Goal: Find contact information: Find contact information

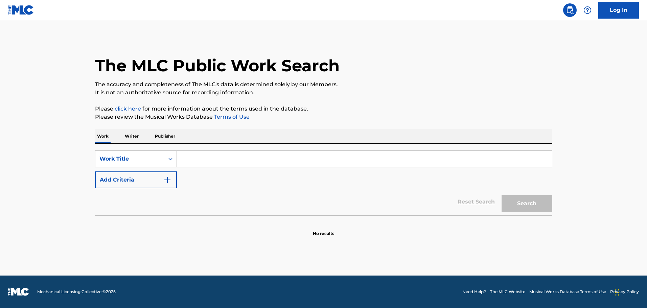
click at [238, 157] on input "Search Form" at bounding box center [364, 159] width 375 height 16
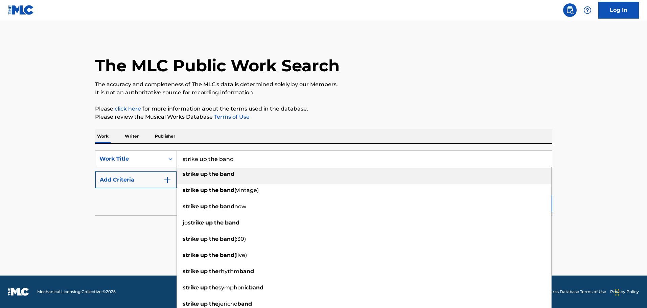
type input "strike up the band"
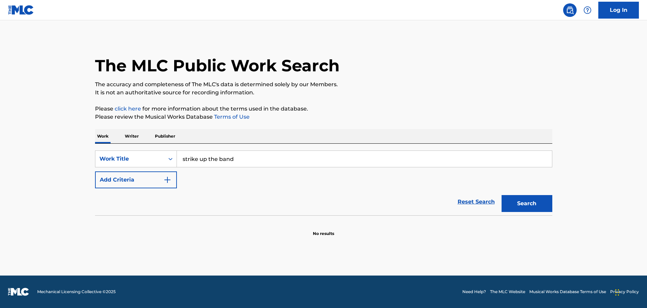
click at [170, 180] on img "Search Form" at bounding box center [167, 180] width 8 height 8
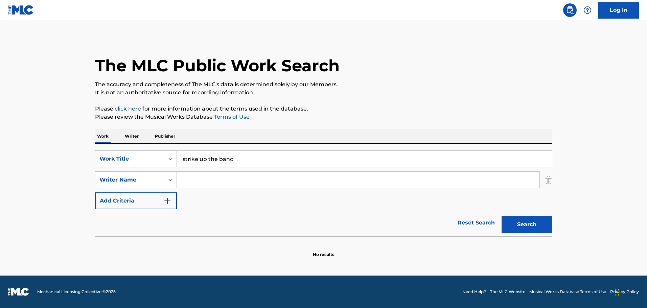
click at [192, 183] on input "Search Form" at bounding box center [358, 180] width 362 height 16
click at [501, 216] on button "Search" at bounding box center [526, 224] width 51 height 17
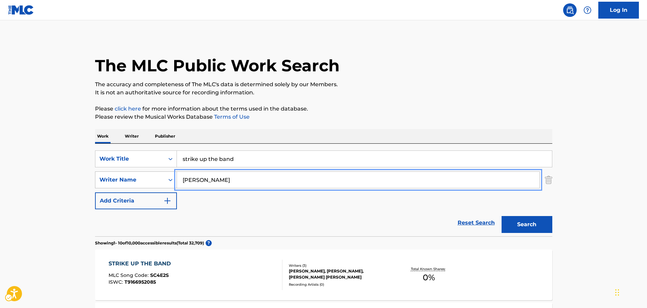
drag, startPoint x: 216, startPoint y: 179, endPoint x: 159, endPoint y: 185, distance: 57.1
click at [159, 185] on div "SearchWithCriteria93134176-856a-422a-8d5e-f922084f3783 Writer Name [PERSON_NAME]" at bounding box center [323, 179] width 457 height 17
type input "[PERSON_NAME]"
click at [501, 216] on button "Search" at bounding box center [526, 224] width 51 height 17
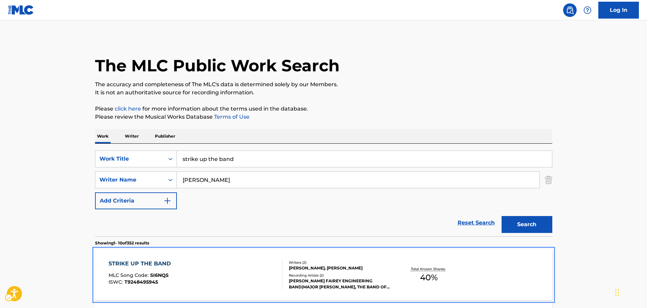
click at [150, 265] on div "STRIKE UP THE BAND" at bounding box center [142, 264] width 66 height 8
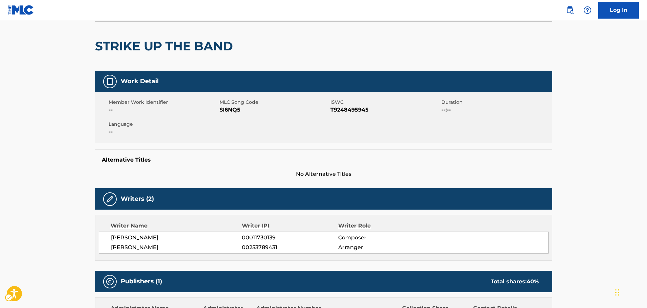
scroll to position [19, 0]
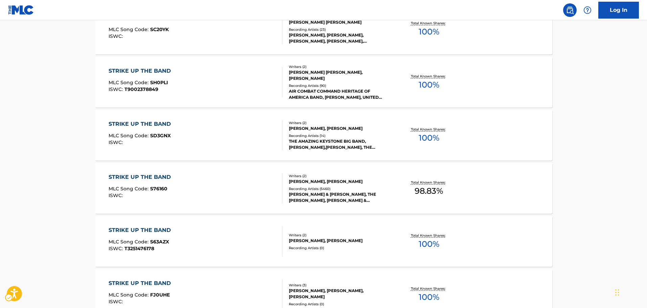
scroll to position [406, 0]
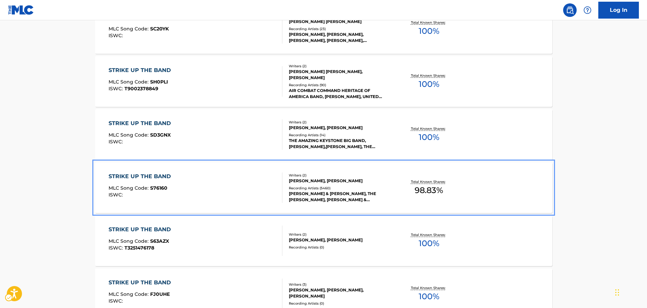
click at [141, 175] on div "STRIKE UP THE BAND" at bounding box center [142, 176] width 66 height 8
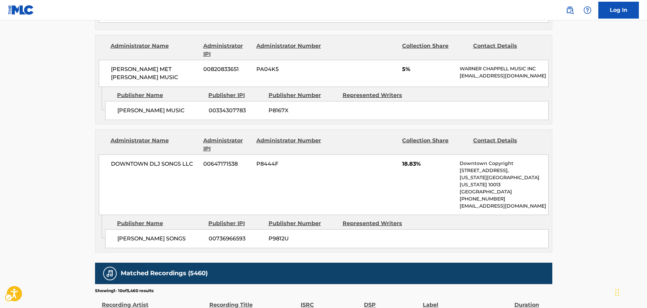
scroll to position [541, 0]
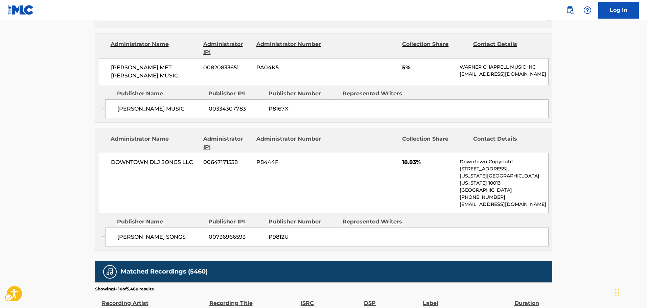
click at [459, 78] on p "[EMAIL_ADDRESS][DOMAIN_NAME]" at bounding box center [503, 74] width 88 height 7
drag, startPoint x: 473, startPoint y: 83, endPoint x: 484, endPoint y: 88, distance: 12.3
click at [484, 78] on p "[EMAIL_ADDRESS][DOMAIN_NAME]" at bounding box center [503, 74] width 88 height 7
copy p "[EMAIL_ADDRESS][DOMAIN_NAME]"
drag, startPoint x: 460, startPoint y: 212, endPoint x: 539, endPoint y: 208, distance: 78.9
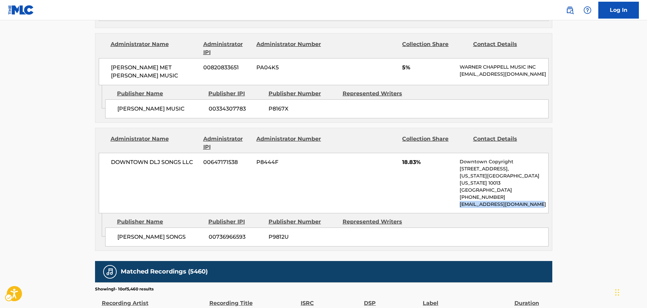
click at [539, 208] on p "[EMAIL_ADDRESS][DOMAIN_NAME]" at bounding box center [503, 204] width 88 height 7
copy p "[EMAIL_ADDRESS][DOMAIN_NAME]"
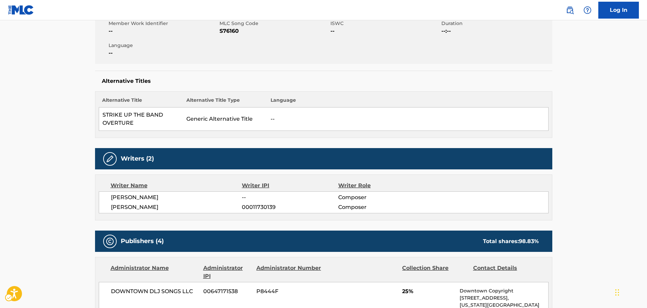
scroll to position [0, 0]
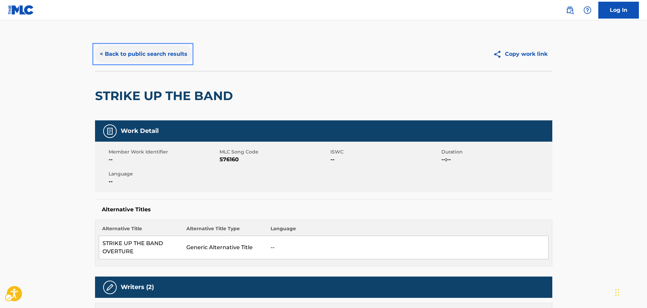
click at [153, 55] on button "< Back to public search results" at bounding box center [143, 54] width 97 height 17
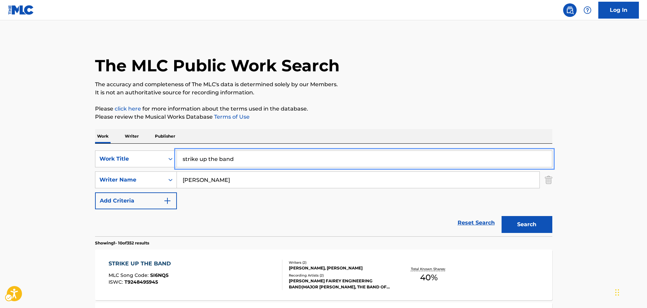
drag, startPoint x: 242, startPoint y: 159, endPoint x: 159, endPoint y: 171, distance: 83.7
click at [159, 171] on div "SearchWithCriteria132bd02b-c898-4497-98a1-08e384c64373 Work Title strike up the…" at bounding box center [323, 179] width 457 height 59
type input "america the beautiful"
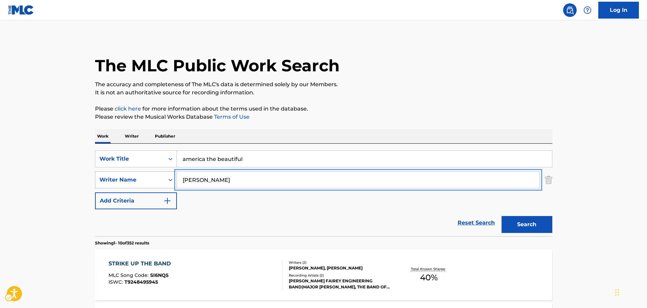
drag, startPoint x: 220, startPoint y: 177, endPoint x: 159, endPoint y: 183, distance: 61.5
click at [159, 183] on div "SearchWithCriteria93134176-856a-422a-8d5e-f922084f3783 Writer Name [PERSON_NAME]" at bounding box center [323, 179] width 457 height 17
click at [538, 223] on button "Search" at bounding box center [526, 224] width 51 height 17
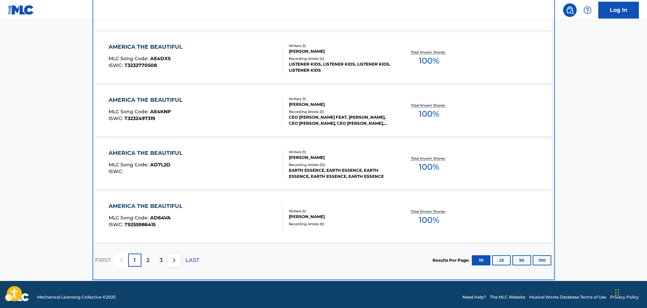
scroll to position [541, 0]
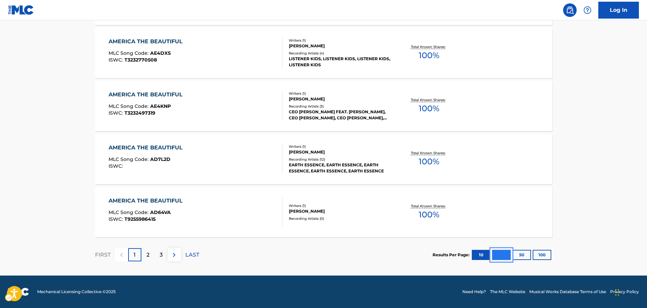
click at [502, 255] on button "25" at bounding box center [501, 255] width 19 height 10
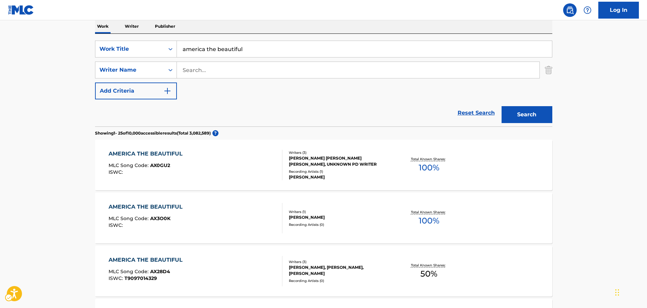
scroll to position [0, 0]
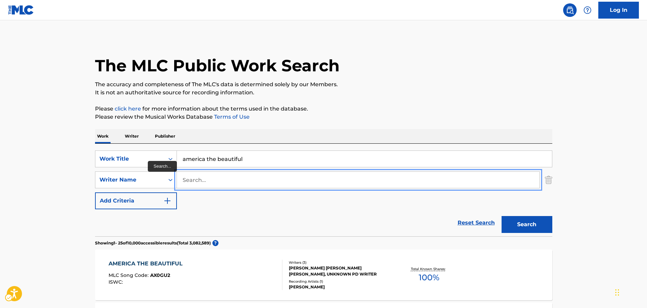
click at [207, 178] on input "Search..." at bounding box center [358, 180] width 362 height 16
type input "[PERSON_NAME]"
click at [501, 216] on button "Search" at bounding box center [526, 224] width 51 height 17
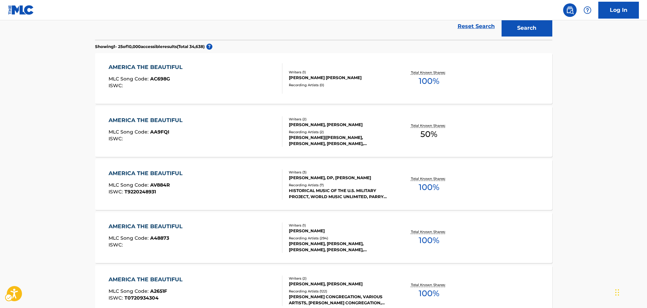
scroll to position [270, 0]
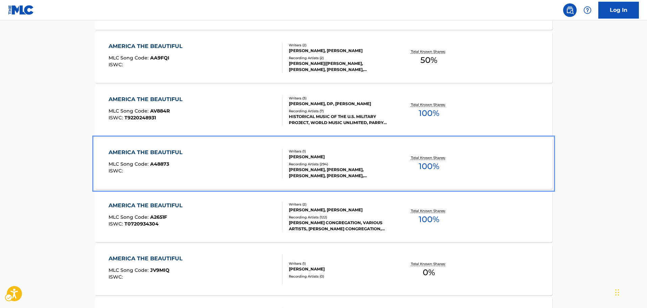
click at [142, 151] on div "AMERICA THE BEAUTIFUL" at bounding box center [147, 152] width 77 height 8
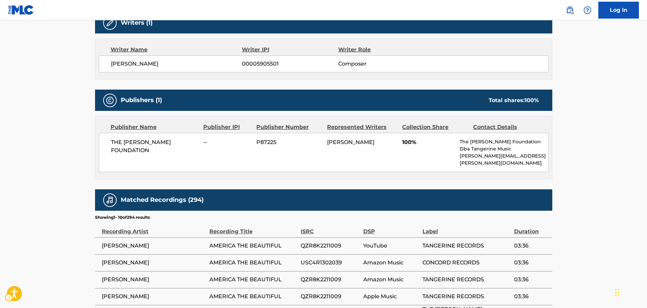
scroll to position [237, 0]
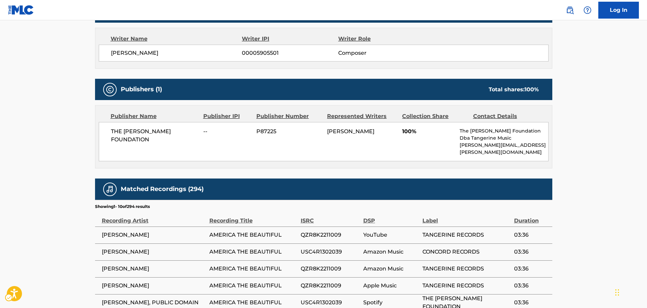
click at [476, 144] on p "[PERSON_NAME][EMAIL_ADDRESS][PERSON_NAME][DOMAIN_NAME]" at bounding box center [503, 149] width 88 height 14
click at [459, 140] on div "THE [PERSON_NAME] FOUNDATION -- P87225 [PERSON_NAME] 100% The [PERSON_NAME] Fou…" at bounding box center [324, 141] width 450 height 39
drag, startPoint x: 460, startPoint y: 139, endPoint x: 478, endPoint y: 151, distance: 21.0
click at [478, 151] on div "The [PERSON_NAME] Foundation Dba Tangerine Music [PERSON_NAME][EMAIL_ADDRESS][P…" at bounding box center [503, 141] width 88 height 28
copy div "Tangerine Music [PERSON_NAME][EMAIL_ADDRESS][PERSON_NAME][DOMAIN_NAME]"
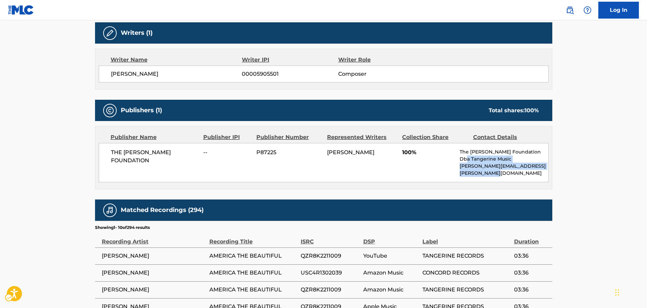
scroll to position [0, 0]
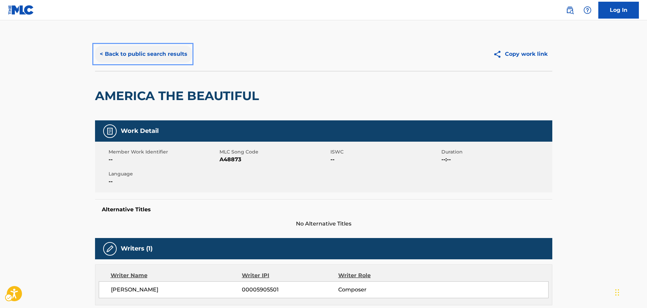
click at [170, 57] on button "< Back to public search results" at bounding box center [143, 54] width 97 height 17
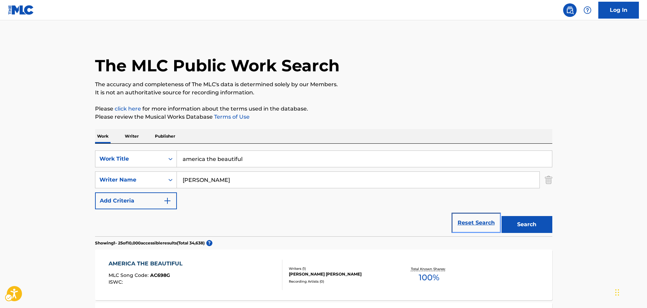
click at [472, 223] on link "Reset Search" at bounding box center [476, 222] width 44 height 15
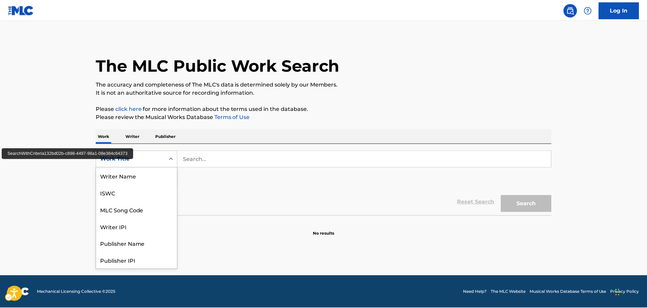
scroll to position [34, 0]
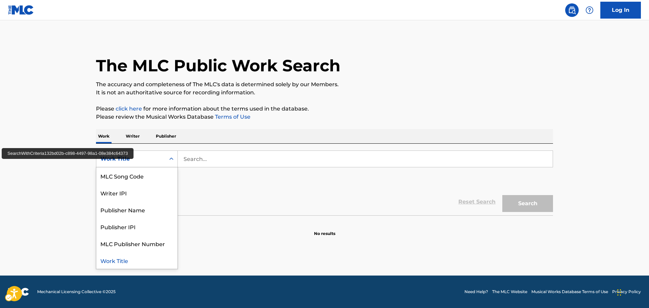
click at [127, 160] on div "Work Title" at bounding box center [130, 159] width 61 height 8
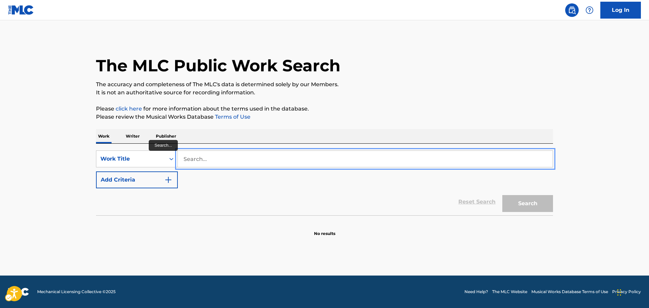
click at [240, 158] on input "Search..." at bounding box center [365, 159] width 375 height 16
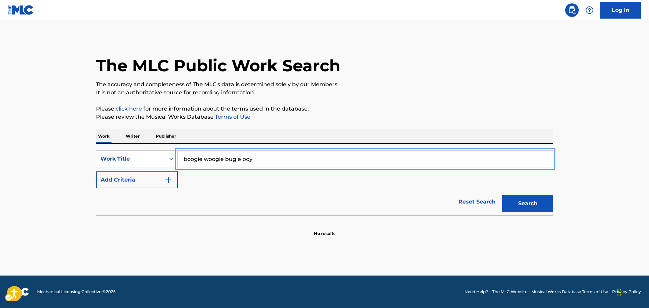
type input "boogie woogie bugle boy"
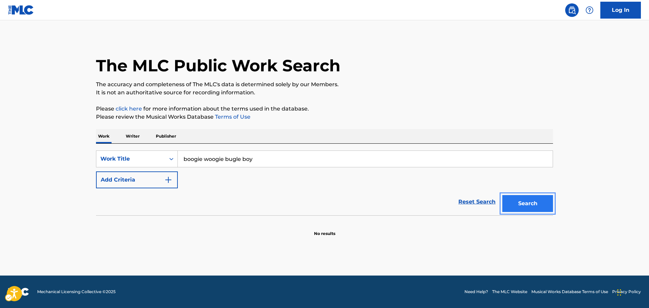
click at [533, 199] on button "Search" at bounding box center [527, 203] width 51 height 17
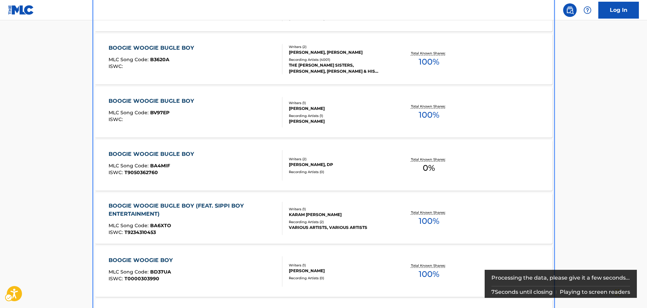
scroll to position [279, 0]
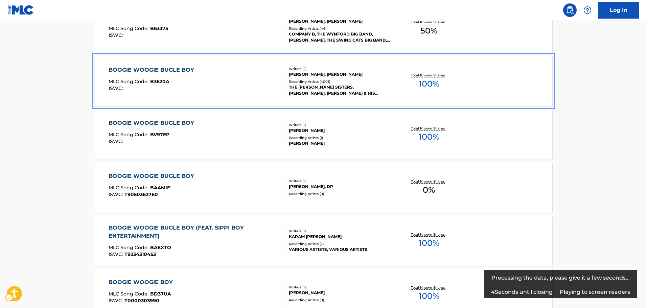
click at [130, 68] on div "BOOGIE WOOGIE BUGLE BOY" at bounding box center [153, 70] width 89 height 8
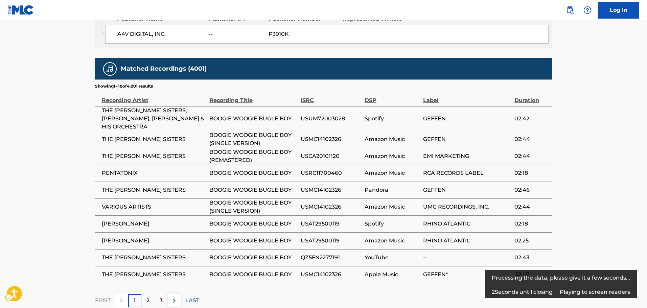
scroll to position [609, 0]
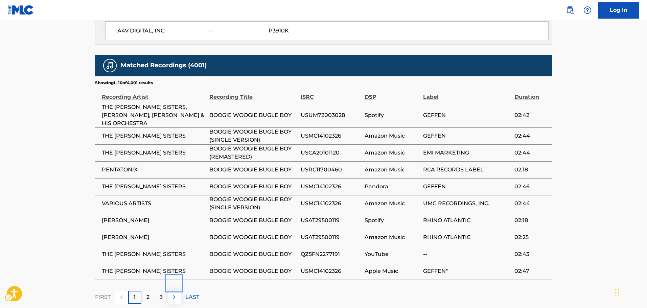
click at [173, 293] on img at bounding box center [174, 297] width 8 height 8
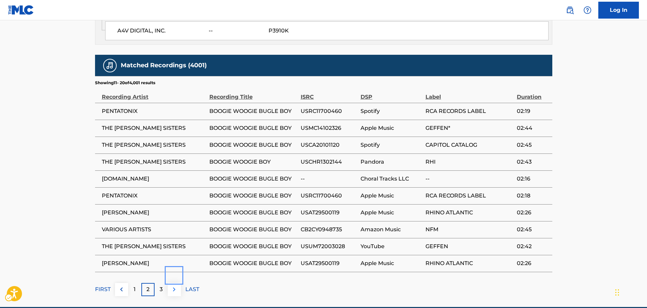
click at [176, 285] on img at bounding box center [174, 289] width 8 height 8
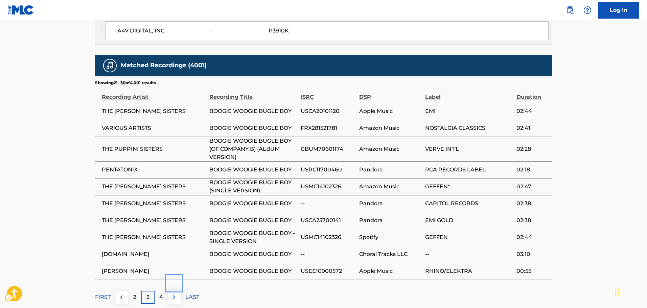
click at [176, 291] on button at bounding box center [174, 297] width 13 height 13
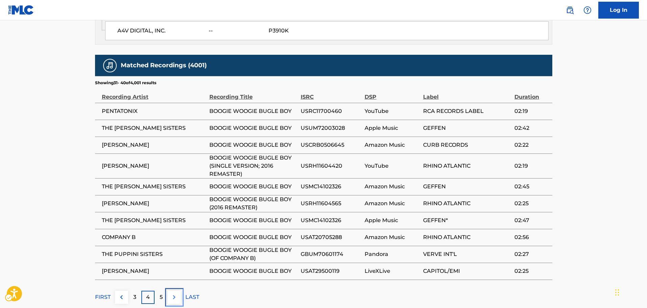
click at [176, 293] on img at bounding box center [174, 297] width 8 height 8
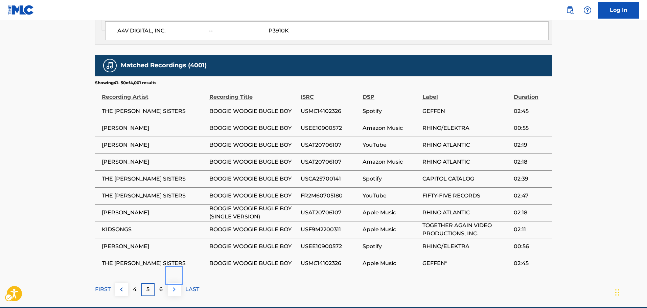
click at [176, 283] on button at bounding box center [174, 289] width 13 height 13
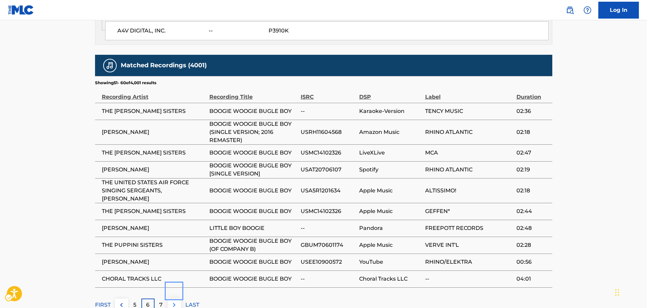
click at [176, 301] on img at bounding box center [174, 305] width 8 height 8
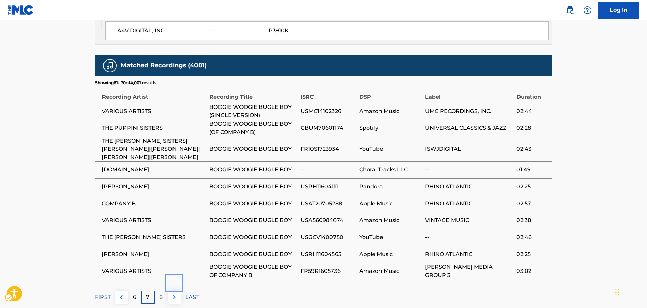
click at [176, 291] on button at bounding box center [174, 297] width 13 height 13
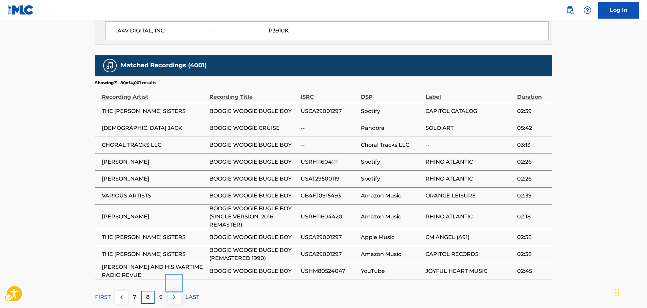
click at [176, 291] on button at bounding box center [174, 297] width 13 height 13
